Goal: Check status: Check status

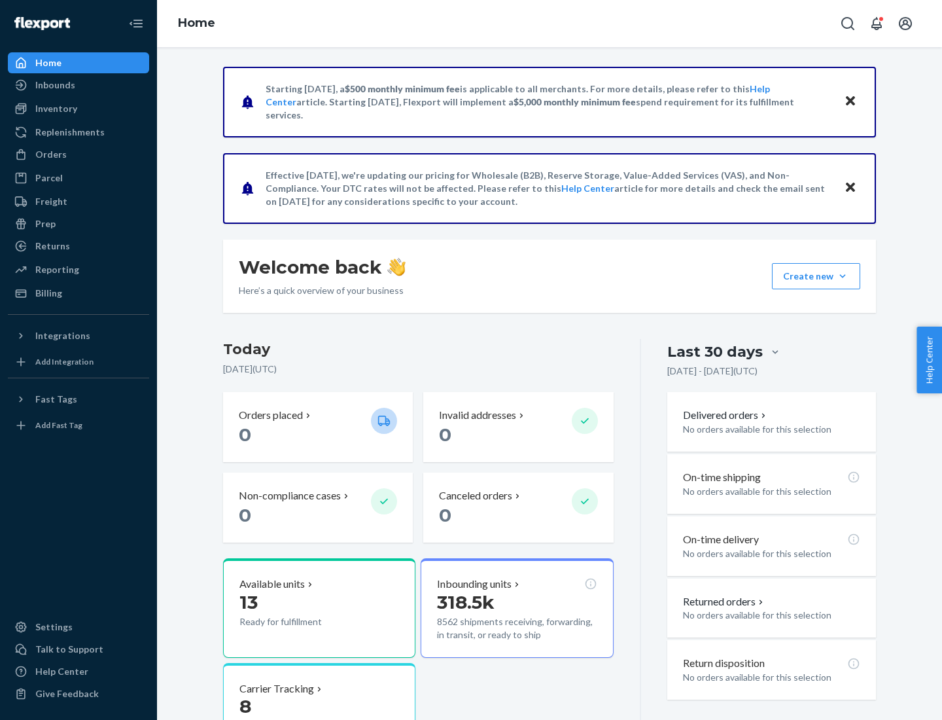
click at [843, 276] on button "Create new Create new inbound Create new order Create new product" at bounding box center [816, 276] width 88 height 26
click at [44, 224] on div "Prep" at bounding box center [45, 223] width 20 height 13
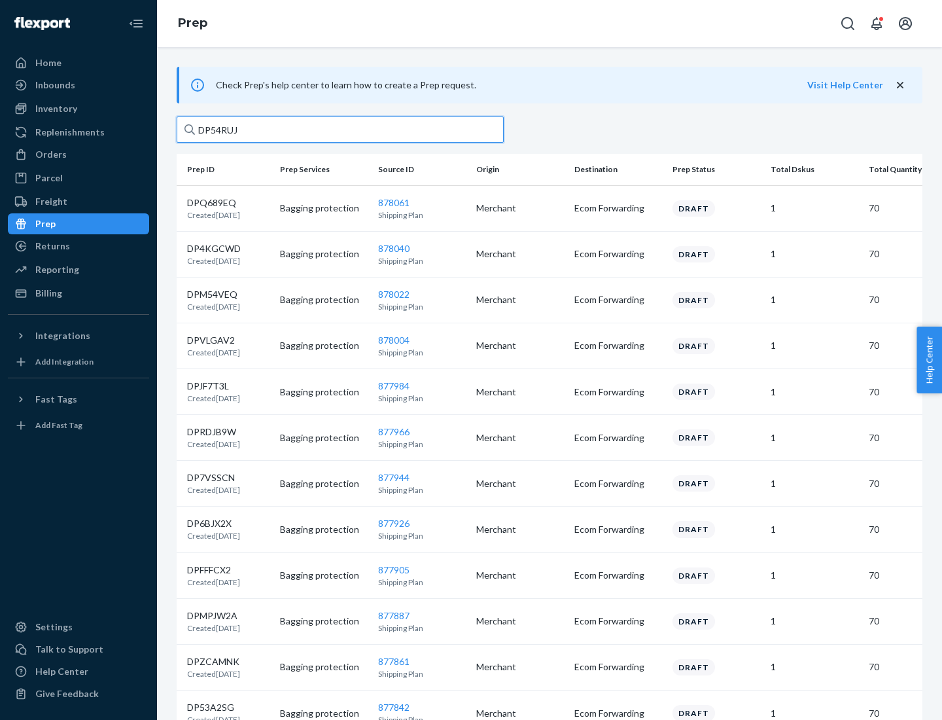
type input "DP54RUJL"
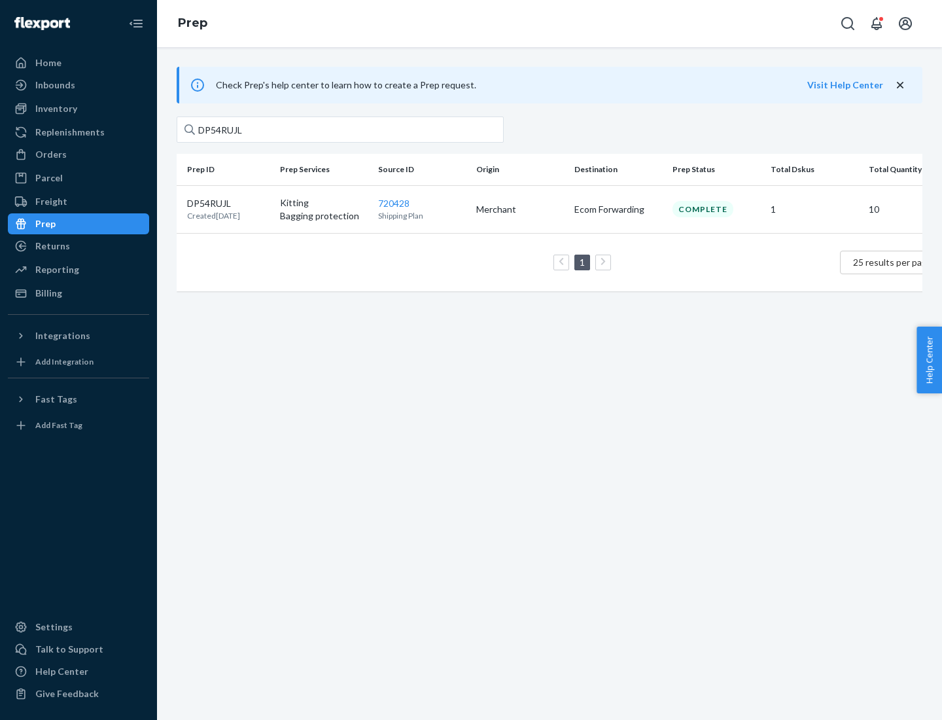
click at [228, 202] on p "DP54RUJL" at bounding box center [213, 203] width 53 height 13
